Goal: Information Seeking & Learning: Learn about a topic

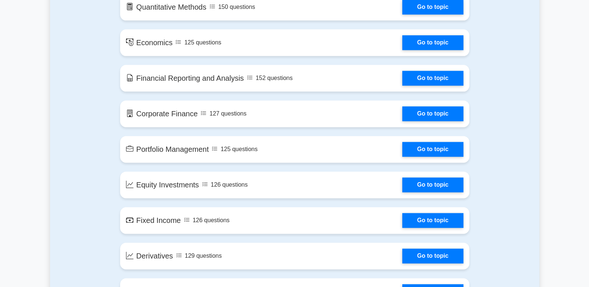
scroll to position [556, 0]
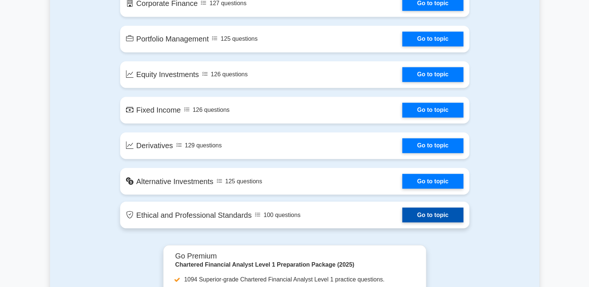
click at [418, 216] on link "Go to topic" at bounding box center [432, 215] width 61 height 15
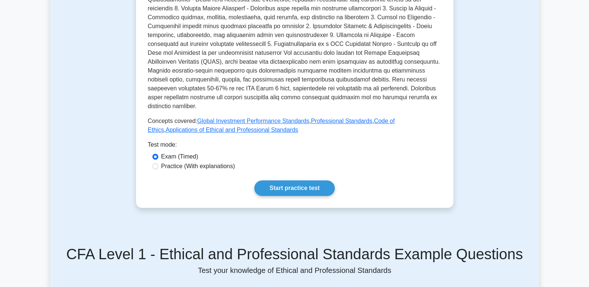
scroll to position [296, 0]
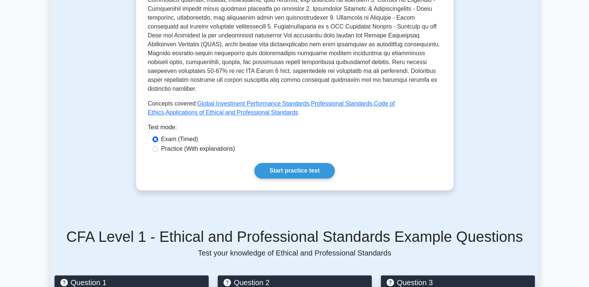
click at [223, 145] on label "Practice (With explanations)" at bounding box center [198, 149] width 74 height 9
click at [158, 146] on input "Practice (With explanations)" at bounding box center [155, 149] width 6 height 6
radio input "true"
click at [289, 163] on link "Start practice test" at bounding box center [294, 171] width 80 height 16
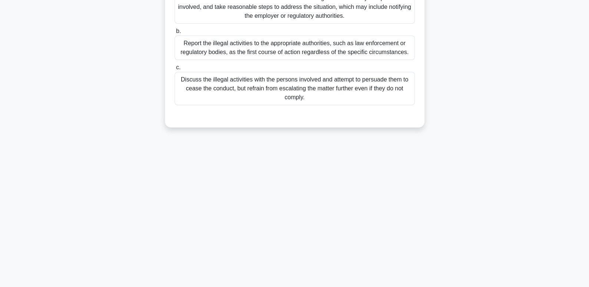
scroll to position [2, 0]
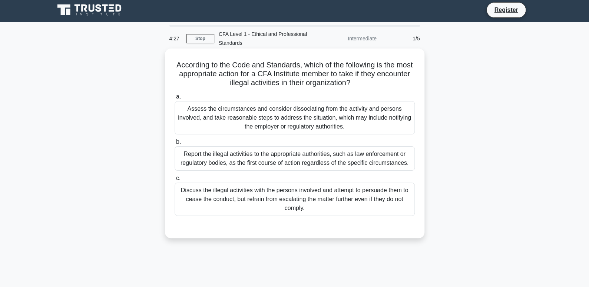
click at [263, 159] on div "Report the illegal activities to the appropriate authorities, such as law enfor…" at bounding box center [295, 158] width 240 height 24
click at [175, 145] on input "b. Report the illegal activities to the appropriate authorities, such as law en…" at bounding box center [175, 142] width 0 height 5
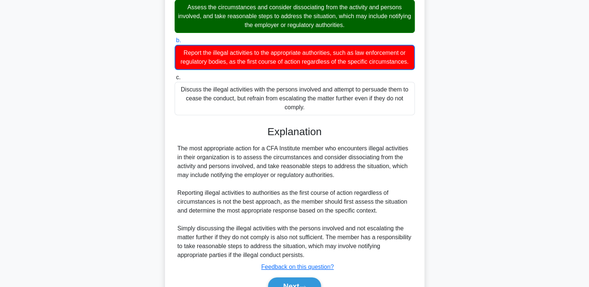
scroll to position [142, 0]
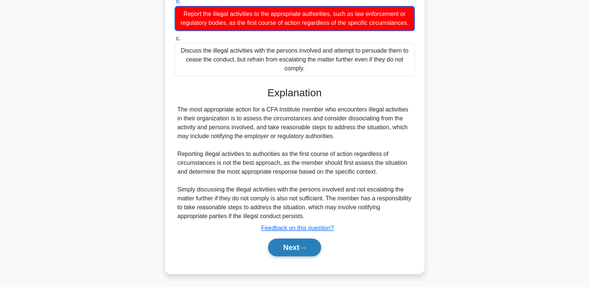
click at [287, 242] on button "Next" at bounding box center [294, 248] width 53 height 18
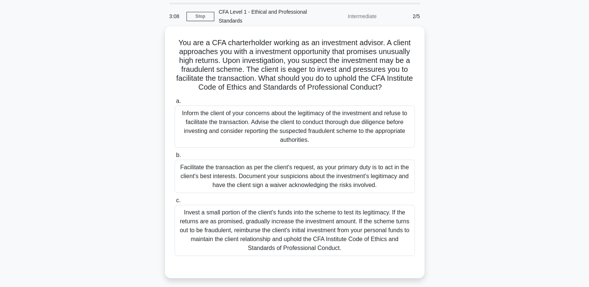
scroll to position [37, 0]
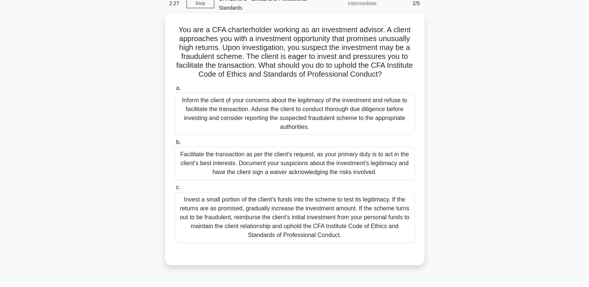
click at [267, 111] on div "Inform the client of your concerns about the legitimacy of the investment and r…" at bounding box center [295, 114] width 240 height 42
click at [175, 91] on input "a. Inform the client of your concerns about the legitimacy of the investment an…" at bounding box center [175, 88] width 0 height 5
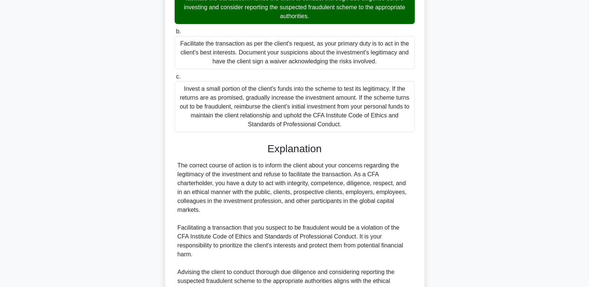
scroll to position [275, 0]
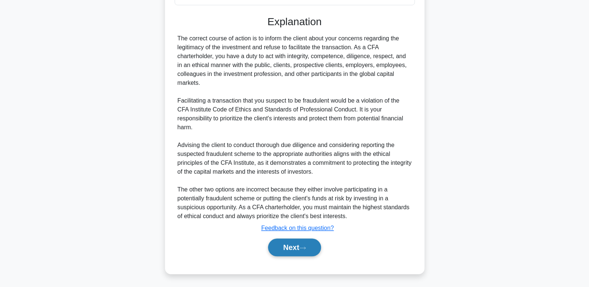
click at [310, 246] on button "Next" at bounding box center [294, 248] width 53 height 18
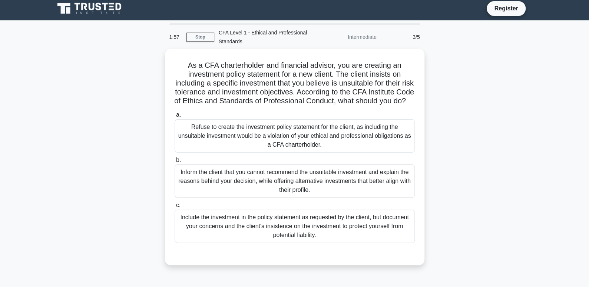
scroll to position [0, 0]
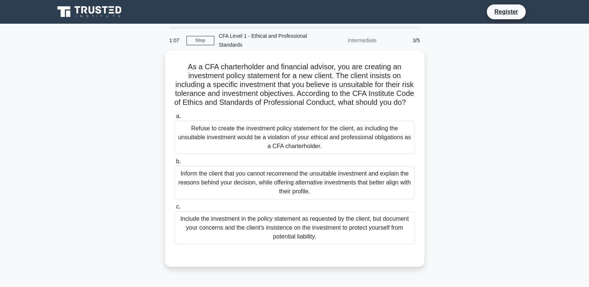
click at [311, 199] on div "Inform the client that you cannot recommend the unsuitable investment and expla…" at bounding box center [295, 182] width 240 height 33
click at [175, 164] on input "b. Inform the client that you cannot recommend the unsuitable investment and ex…" at bounding box center [175, 161] width 0 height 5
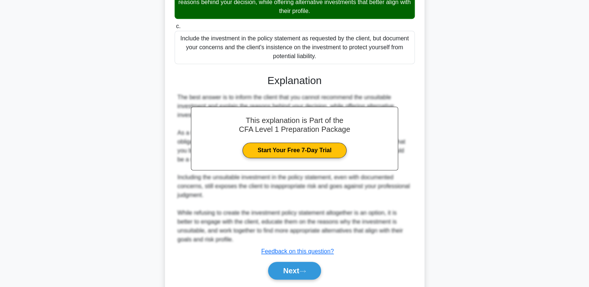
scroll to position [185, 0]
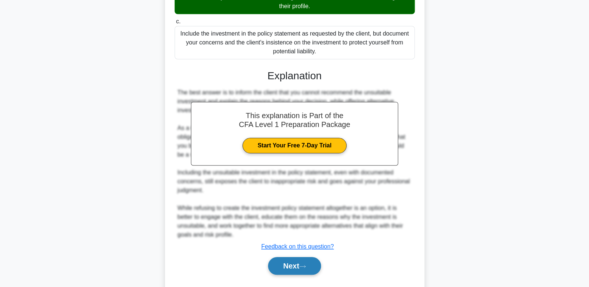
click at [296, 271] on button "Next" at bounding box center [294, 266] width 53 height 18
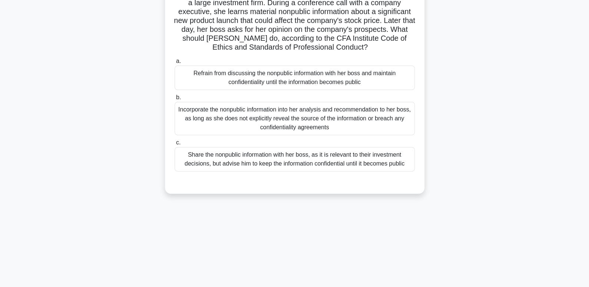
scroll to position [2, 0]
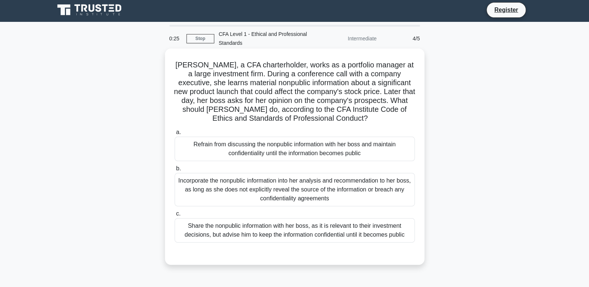
click at [294, 187] on div "Incorporate the nonpublic information into her analysis and recommendation to h…" at bounding box center [295, 189] width 240 height 33
click at [175, 171] on input "b. Incorporate the nonpublic information into her analysis and recommendation t…" at bounding box center [175, 169] width 0 height 5
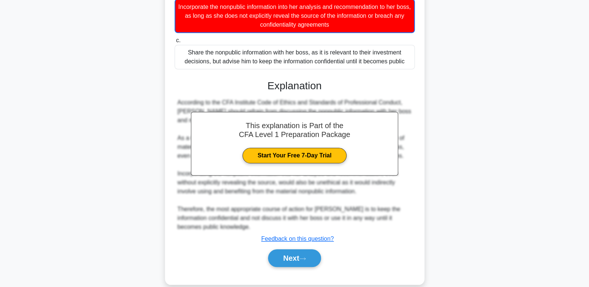
scroll to position [187, 0]
